Goal: Find specific page/section: Find specific page/section

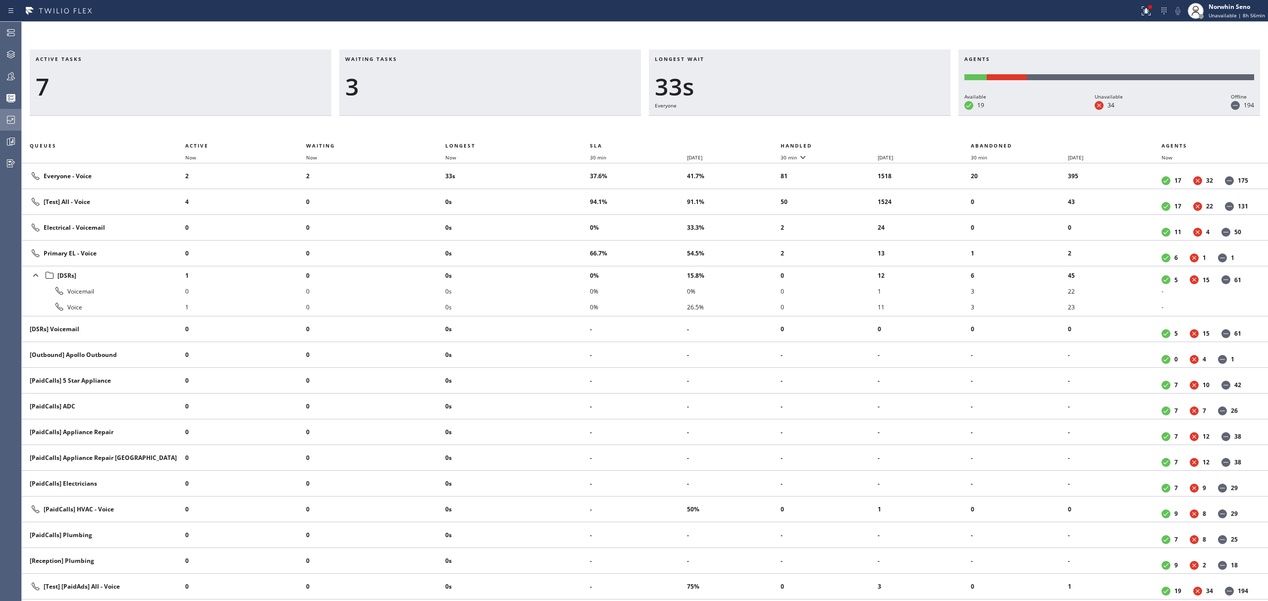
click at [12, 119] on icon at bounding box center [11, 120] width 12 height 12
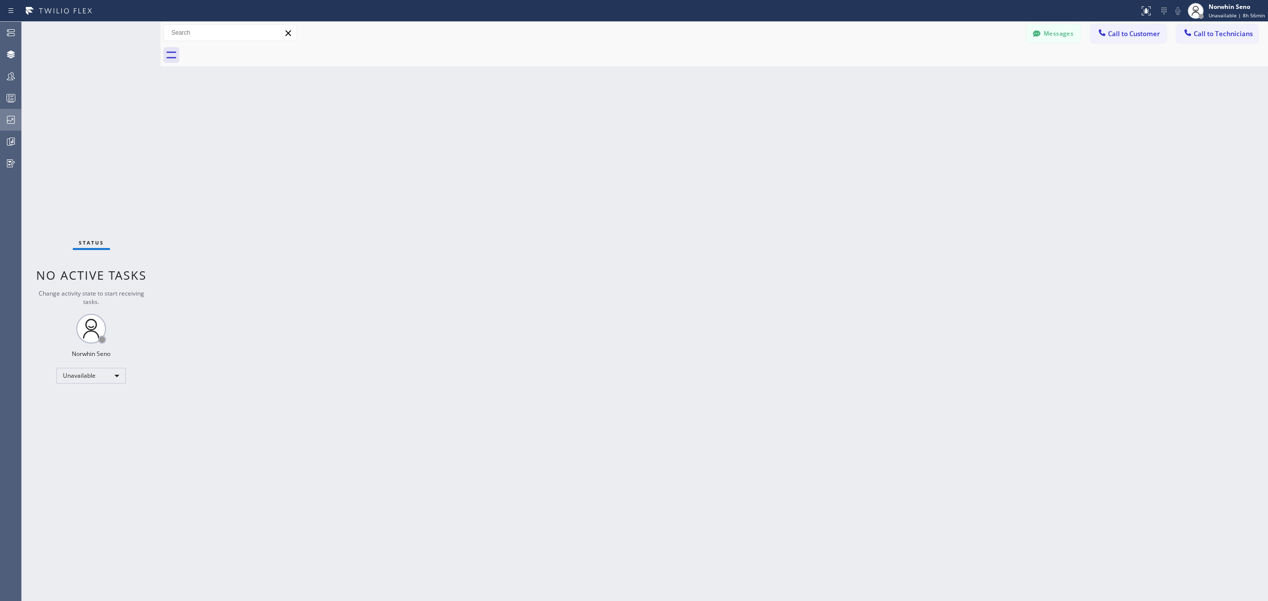
click at [10, 119] on icon at bounding box center [11, 120] width 12 height 12
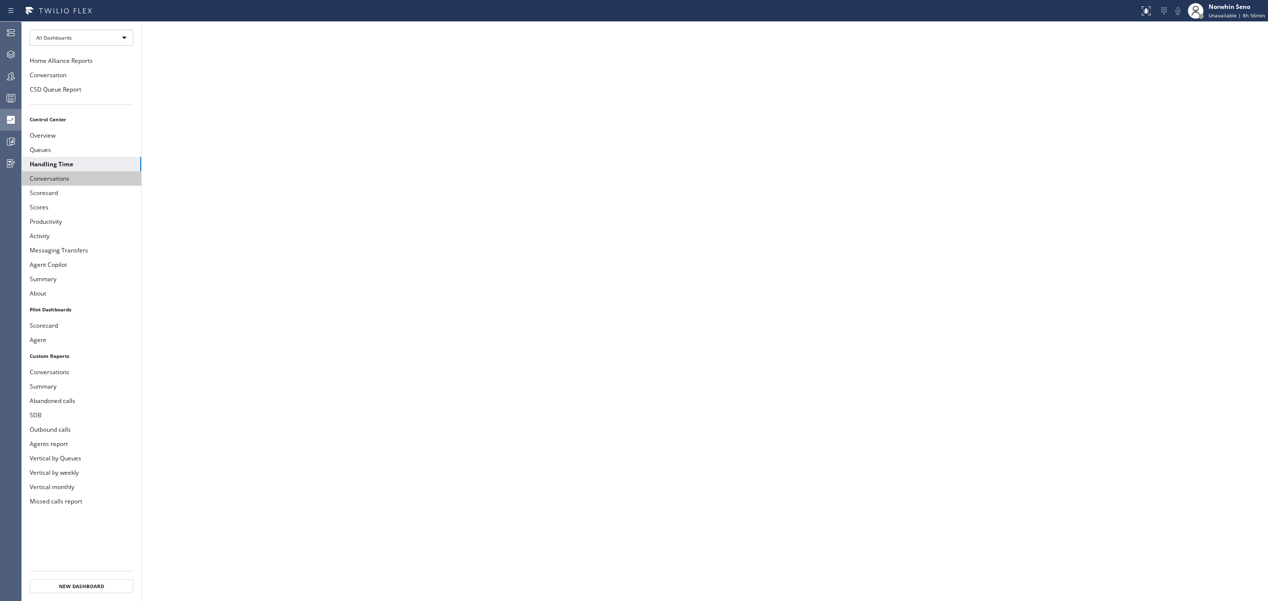
click at [72, 180] on button "Conversations" at bounding box center [81, 178] width 119 height 14
click at [76, 163] on button "Handling Time" at bounding box center [81, 164] width 119 height 14
